Goal: Complete Application Form: Complete application form

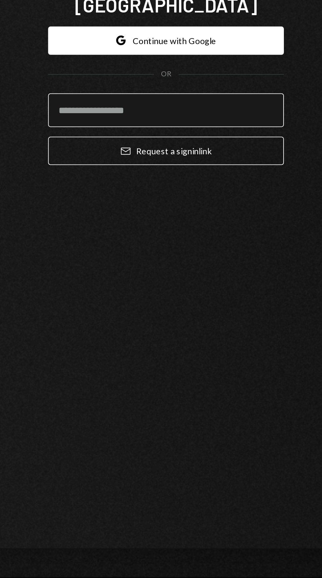
click at [166, 332] on input "email" at bounding box center [161, 322] width 129 height 18
click at [169, 332] on input "email" at bounding box center [161, 322] width 129 height 18
type input "**********"
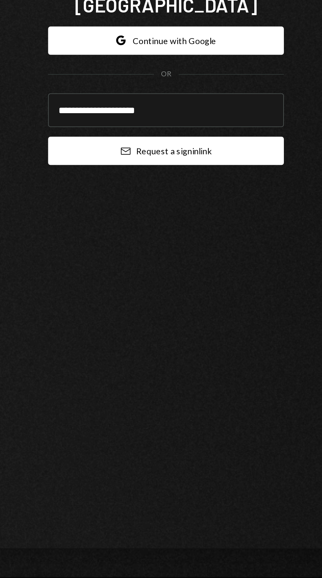
click at [178, 352] on button "Email Request a sign in link" at bounding box center [161, 344] width 129 height 15
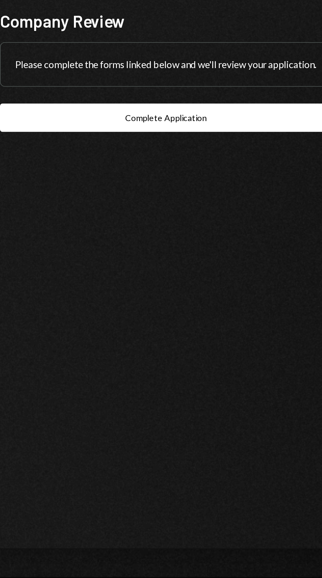
scroll to position [50, 0]
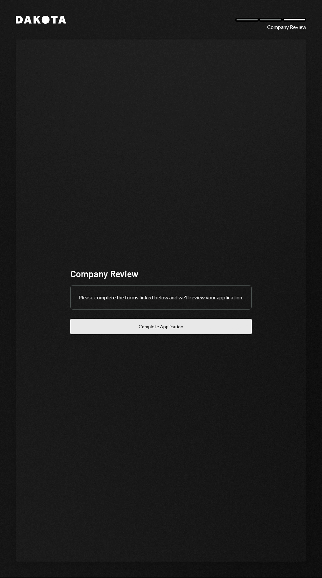
click at [192, 334] on button "Complete Application" at bounding box center [161, 326] width 182 height 15
click at [184, 334] on button "Complete Application" at bounding box center [161, 326] width 182 height 15
